Goal: Transaction & Acquisition: Purchase product/service

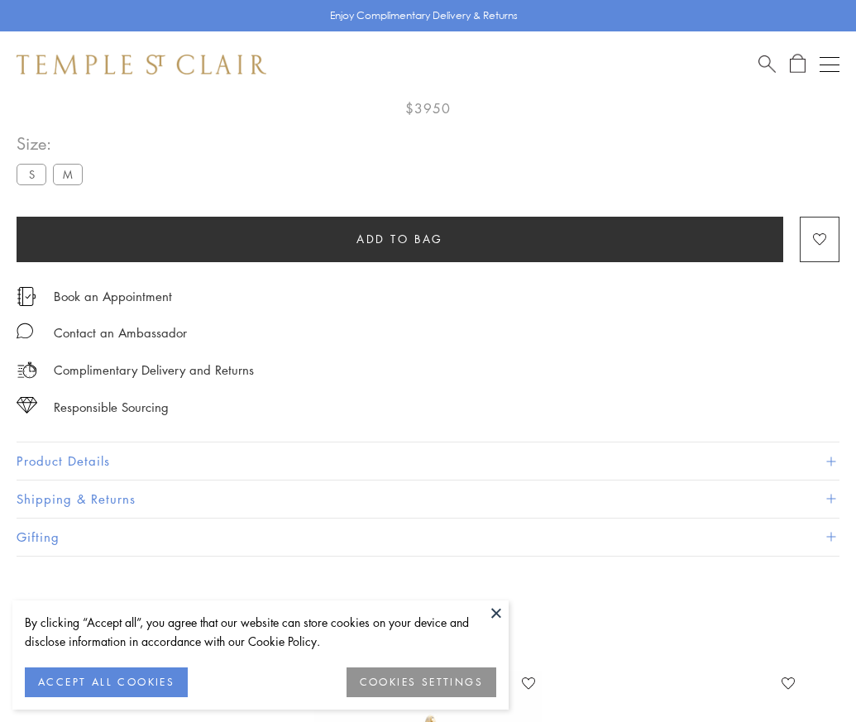
click at [399, 231] on span "Add to bag" at bounding box center [399, 239] width 87 height 18
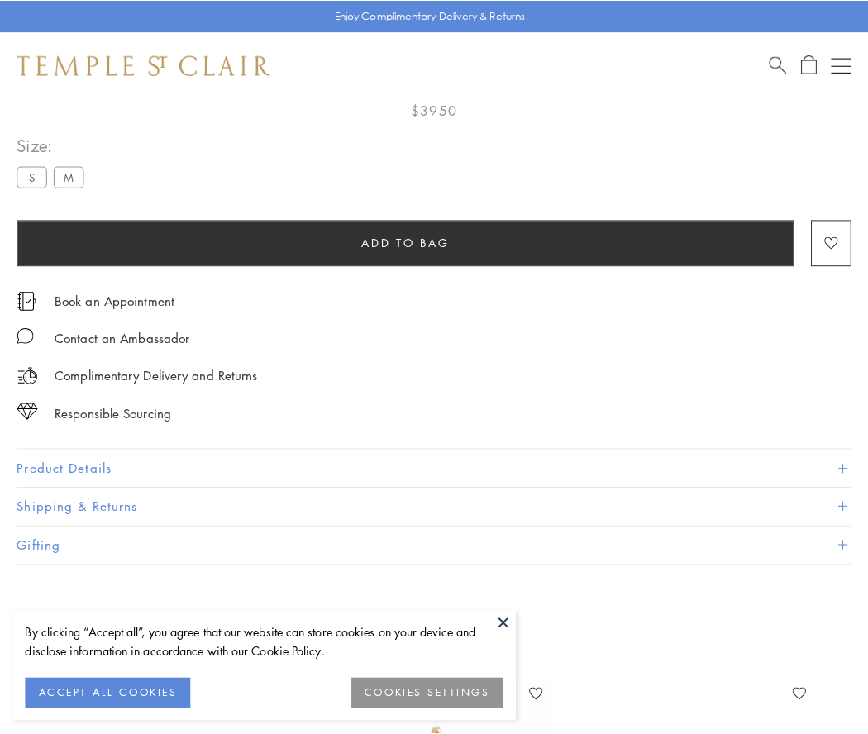
scroll to position [98, 0]
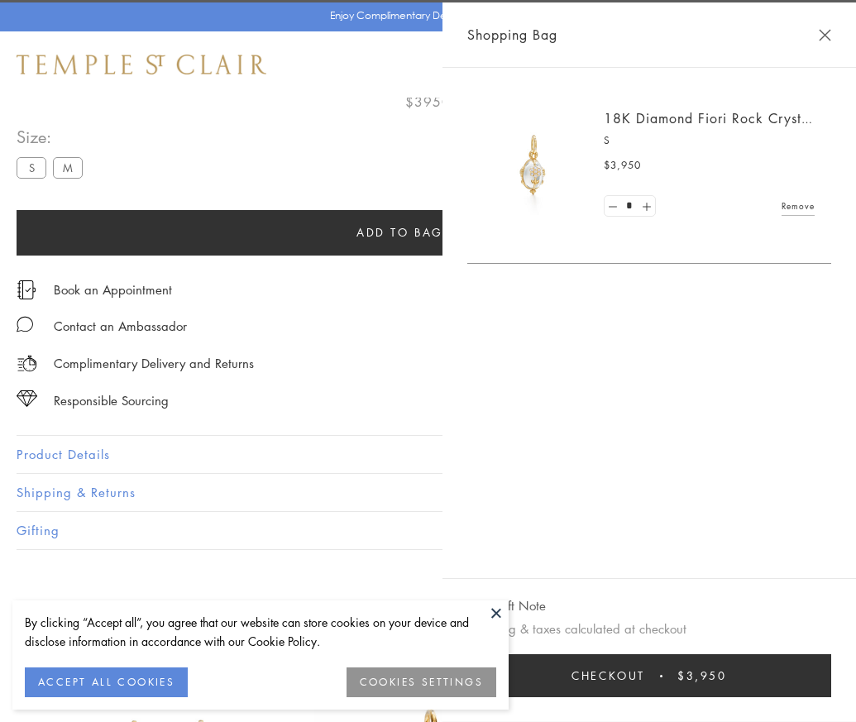
click at [810, 688] on button "Checkout $3,950" at bounding box center [649, 675] width 364 height 43
